Goal: Find specific page/section: Find specific page/section

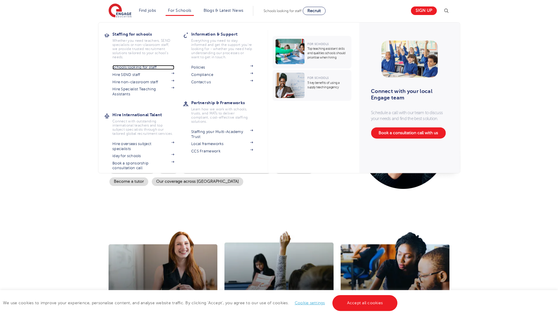
click at [148, 67] on link "Schools looking for staff" at bounding box center [143, 67] width 62 height 5
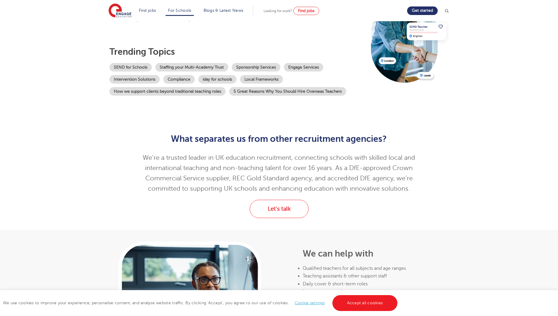
scroll to position [88, 0]
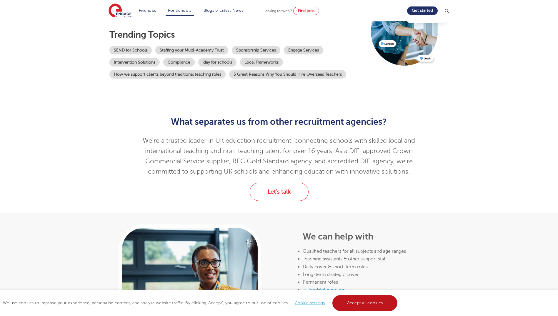
click at [351, 301] on link "Accept all cookies" at bounding box center [364, 303] width 65 height 16
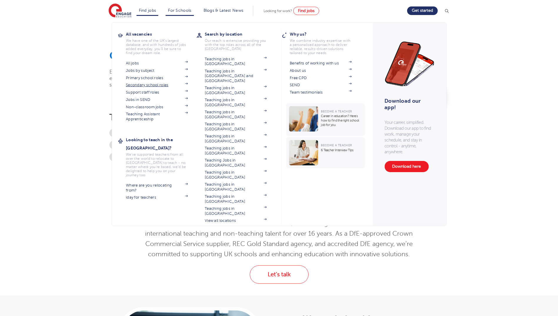
scroll to position [0, 0]
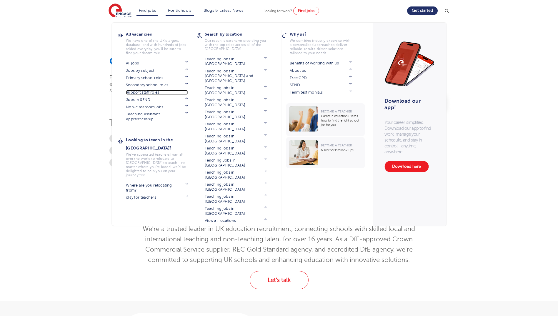
click at [143, 92] on link "Support staff roles" at bounding box center [157, 92] width 62 height 5
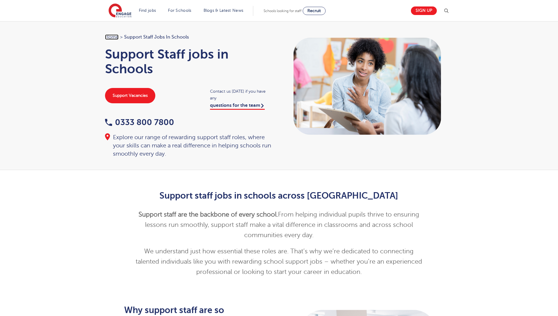
click at [116, 35] on link "Home" at bounding box center [112, 36] width 14 height 5
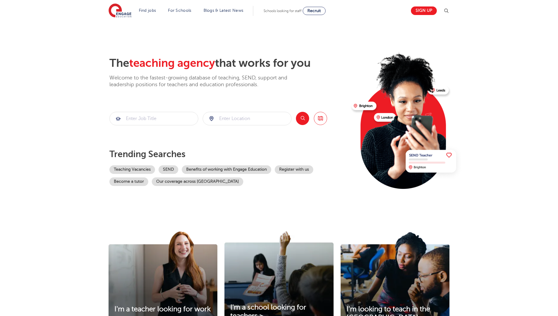
drag, startPoint x: 71, startPoint y: 137, endPoint x: 74, endPoint y: 137, distance: 3.5
click at [71, 137] on section "The teaching agency that works for you Welcome to the fastest-growing database …" at bounding box center [279, 118] width 558 height 194
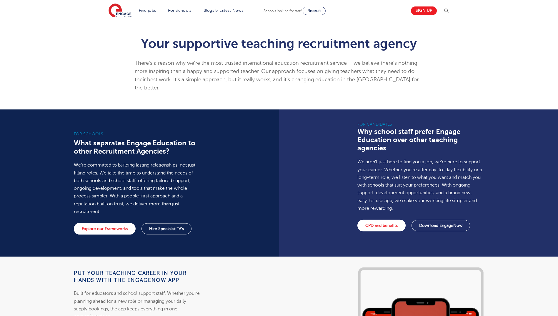
scroll to position [353, 0]
